Goal: Manage account settings

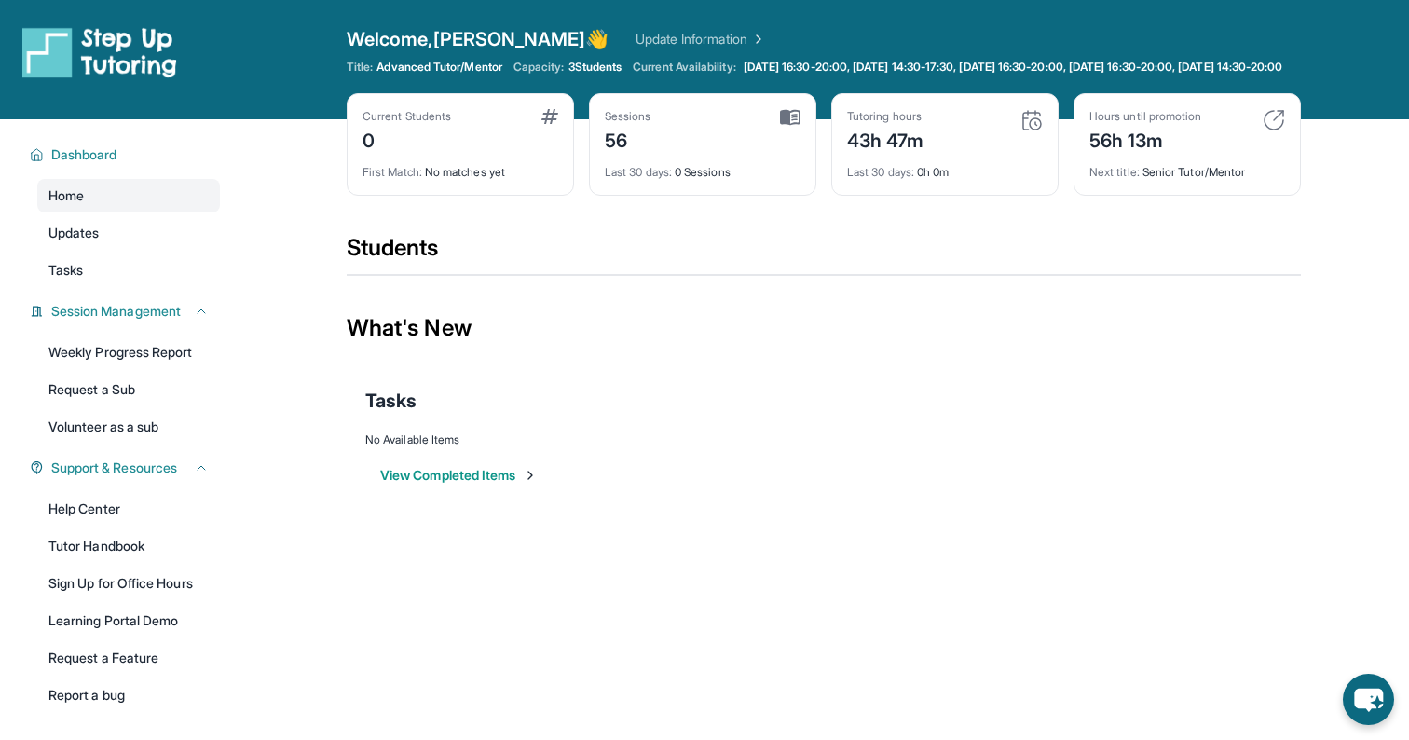
click at [608, 27] on div "Welcome, [PERSON_NAME] 👋 Update Information" at bounding box center [824, 39] width 954 height 26
click at [636, 40] on link "Update Information" at bounding box center [701, 39] width 130 height 19
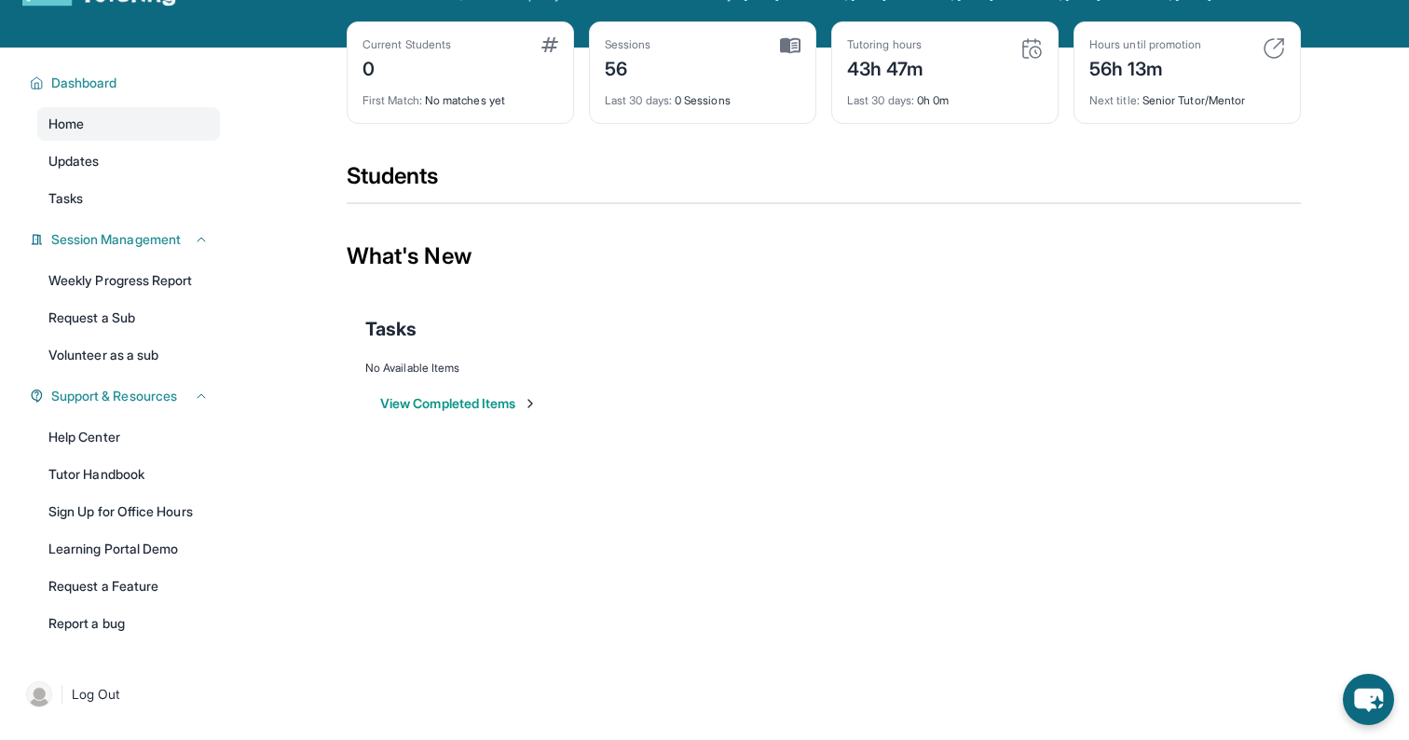
scroll to position [79, 0]
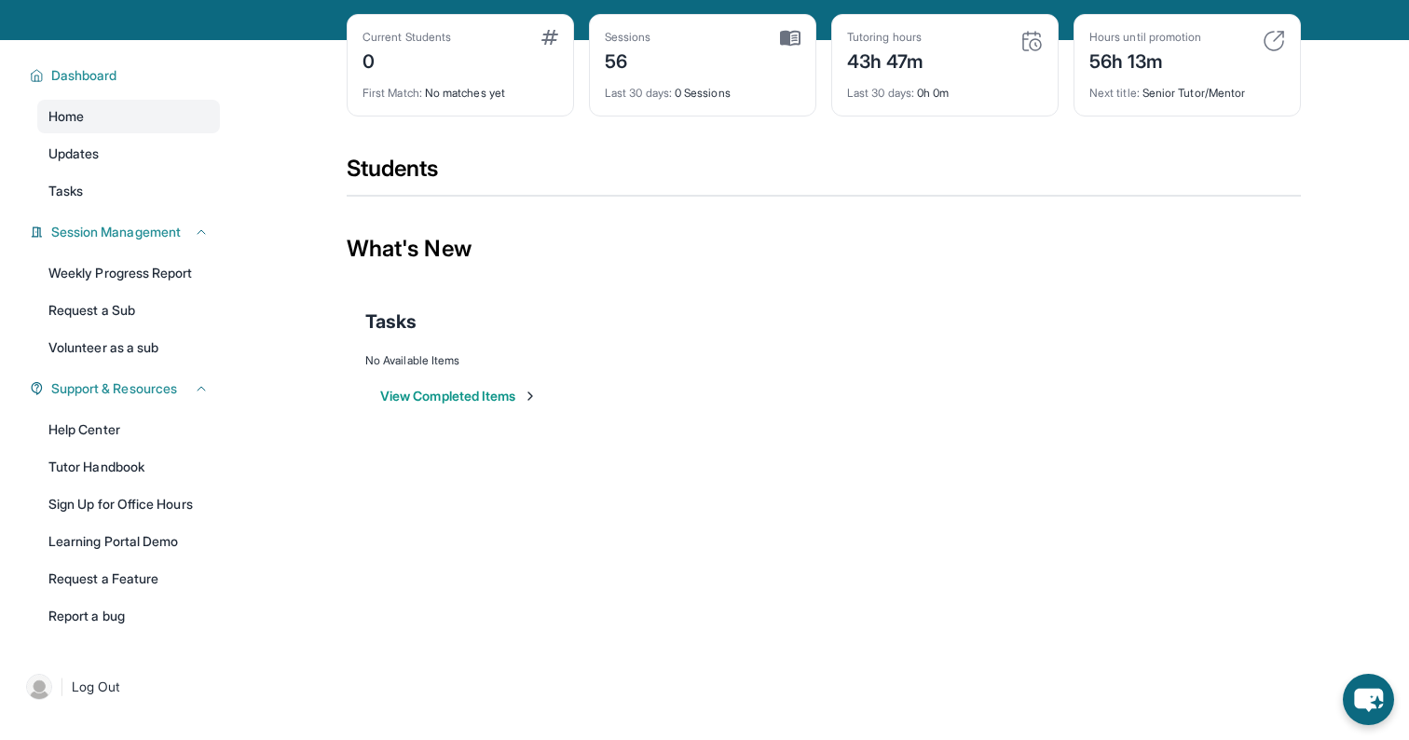
click at [364, 171] on div "Students" at bounding box center [824, 174] width 954 height 41
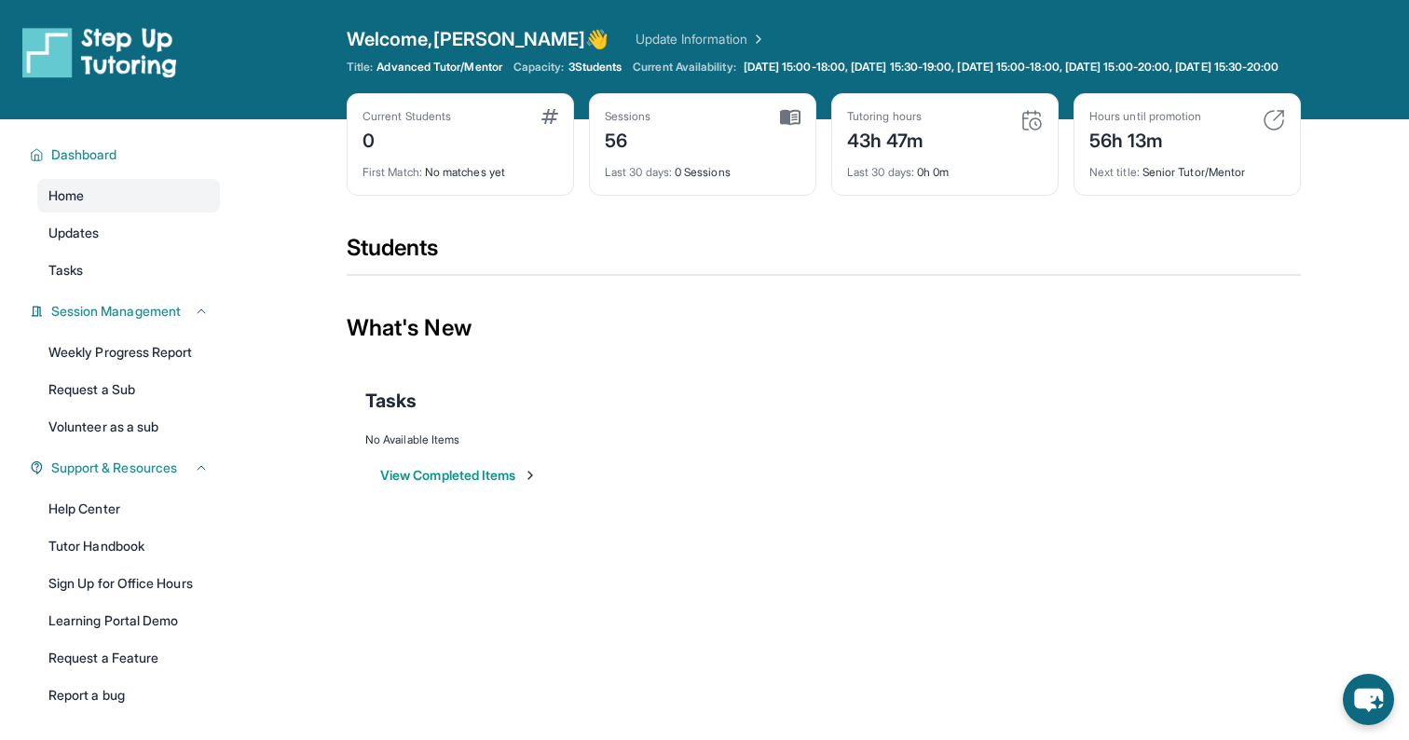
click at [636, 33] on link "Update Information" at bounding box center [701, 39] width 130 height 19
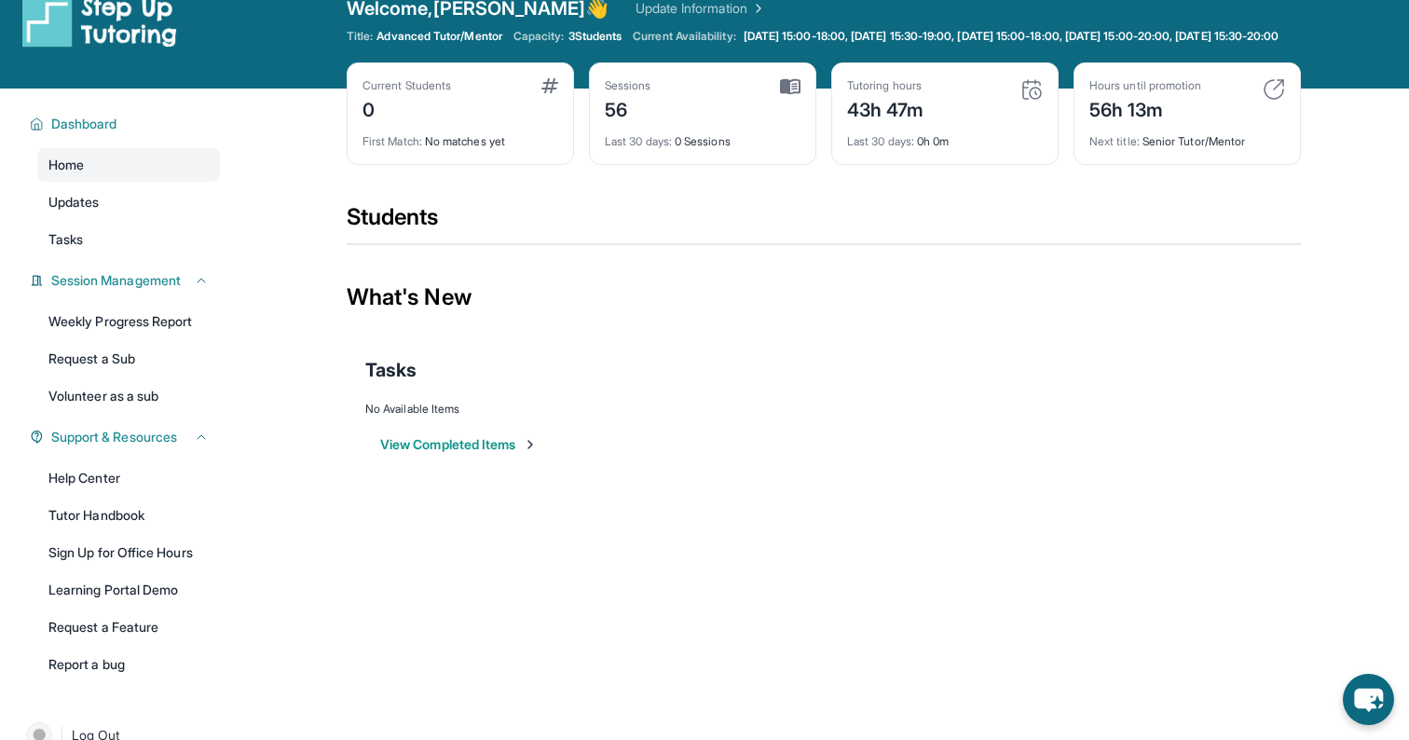
scroll to position [28, 0]
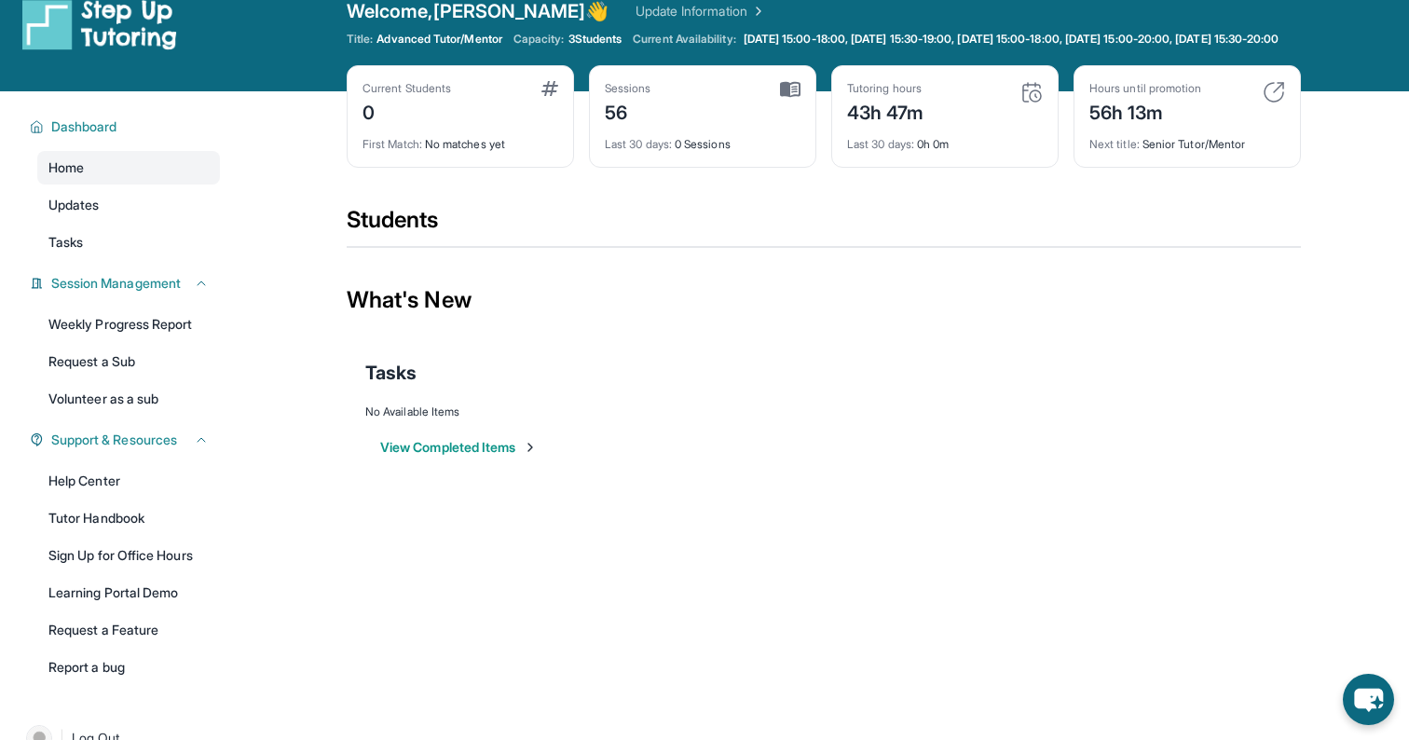
click at [1231, 107] on div "Hours until promotion 56h 13m" at bounding box center [1188, 103] width 196 height 45
